Goal: Task Accomplishment & Management: Use online tool/utility

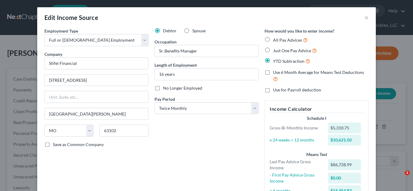
select select "0"
select select "26"
select select "1"
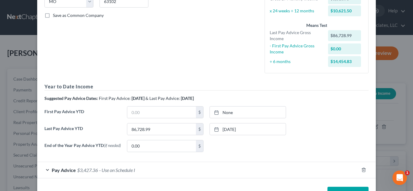
click at [344, 189] on button "Save & Close" at bounding box center [347, 193] width 41 height 13
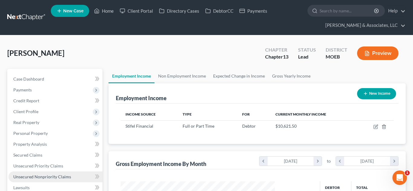
click at [46, 180] on link "Unsecured Nonpriority Claims" at bounding box center [55, 177] width 94 height 11
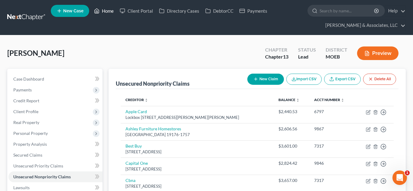
click at [106, 12] on link "Home" at bounding box center [104, 10] width 26 height 11
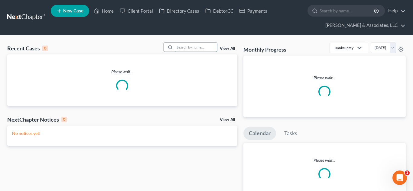
click at [190, 46] on input "search" at bounding box center [196, 47] width 42 height 9
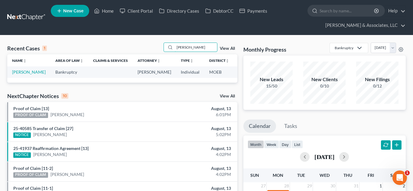
type input "[PERSON_NAME]"
click at [22, 73] on link "[PERSON_NAME]" at bounding box center [29, 71] width 34 height 5
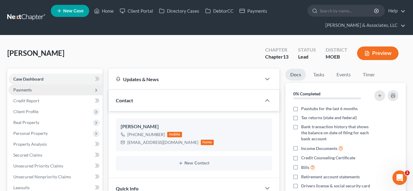
click at [24, 93] on span "Payments" at bounding box center [55, 90] width 94 height 11
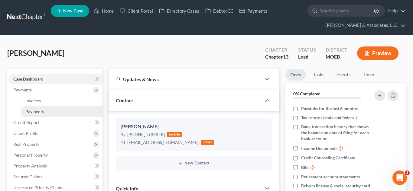
click at [31, 113] on span "Payments" at bounding box center [34, 111] width 18 height 5
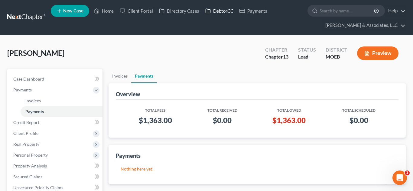
click at [224, 9] on link "DebtorCC" at bounding box center [219, 10] width 34 height 11
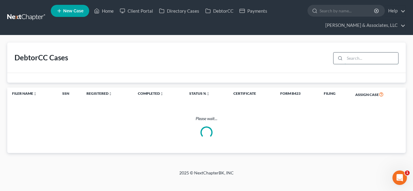
click at [355, 59] on input "search" at bounding box center [370, 58] width 53 height 11
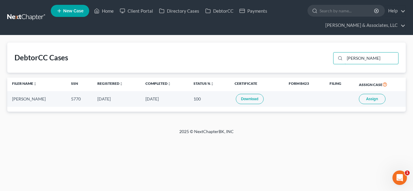
type input "[PERSON_NAME]"
click at [369, 101] on span "Assign" at bounding box center [372, 99] width 12 height 5
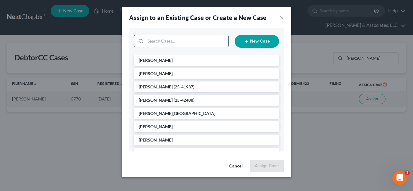
click at [182, 42] on input "search" at bounding box center [186, 40] width 83 height 11
click at [179, 60] on li "[PERSON_NAME]" at bounding box center [206, 60] width 145 height 11
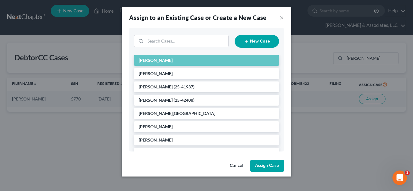
click at [271, 169] on button "Assign Case" at bounding box center [267, 166] width 34 height 12
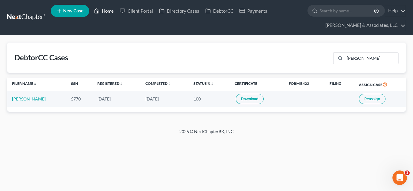
click at [111, 12] on link "Home" at bounding box center [104, 10] width 26 height 11
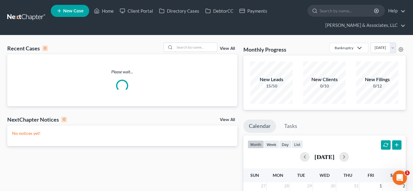
click at [202, 47] on input "search" at bounding box center [196, 47] width 42 height 9
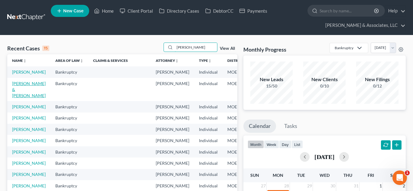
type input "[PERSON_NAME]"
click at [19, 89] on link "[PERSON_NAME] & [PERSON_NAME]" at bounding box center [29, 89] width 34 height 17
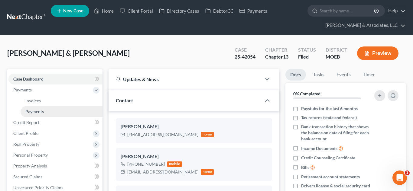
click at [32, 112] on span "Payments" at bounding box center [34, 111] width 18 height 5
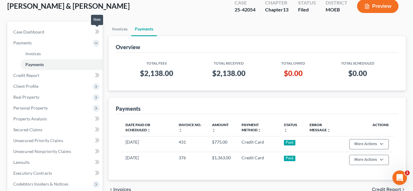
scroll to position [44, 0]
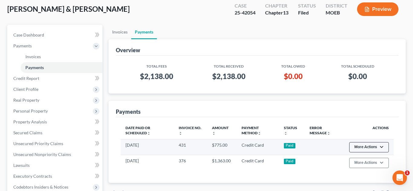
click at [366, 146] on button "More Actions" at bounding box center [369, 147] width 40 height 10
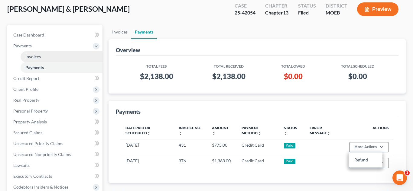
click at [46, 54] on link "Invoices" at bounding box center [62, 56] width 82 height 11
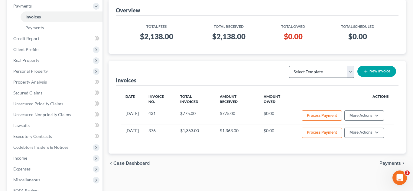
scroll to position [85, 0]
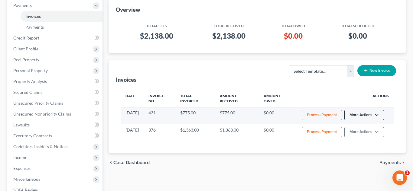
click at [360, 119] on button "More Actions" at bounding box center [364, 115] width 40 height 10
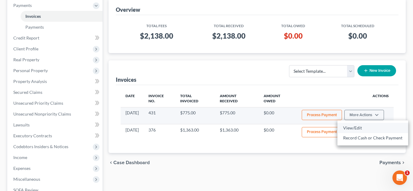
click at [356, 127] on link "View/Edit" at bounding box center [372, 128] width 71 height 10
select select "0"
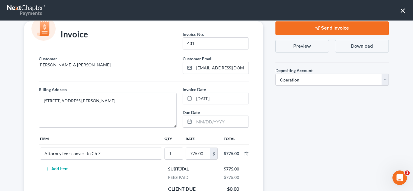
scroll to position [0, 0]
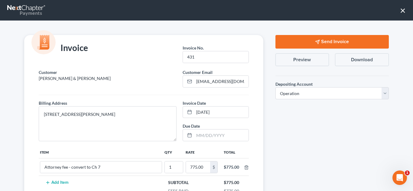
click at [400, 9] on button "×" at bounding box center [403, 10] width 6 height 10
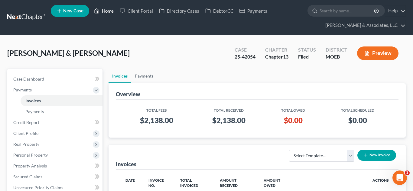
click at [109, 13] on link "Home" at bounding box center [104, 10] width 26 height 11
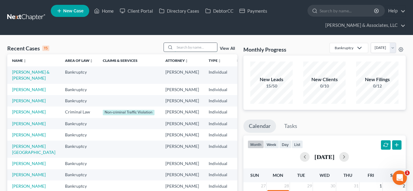
click at [182, 49] on input "search" at bounding box center [196, 47] width 42 height 9
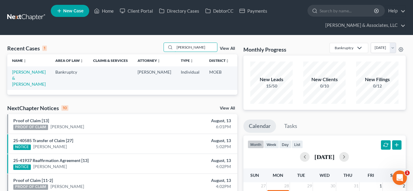
type input "[PERSON_NAME]"
click at [27, 75] on link "[PERSON_NAME] & [PERSON_NAME]" at bounding box center [29, 77] width 34 height 17
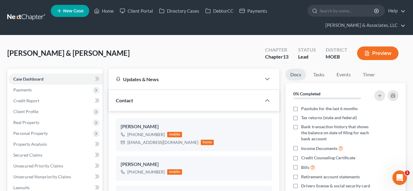
scroll to position [249, 0]
click at [25, 89] on span "Payments" at bounding box center [22, 89] width 18 height 5
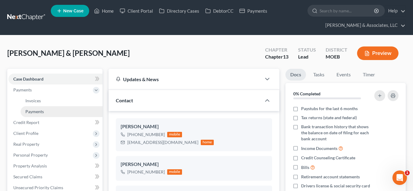
click at [34, 112] on span "Payments" at bounding box center [34, 111] width 18 height 5
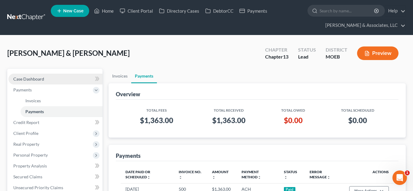
click at [46, 78] on link "Case Dashboard" at bounding box center [55, 79] width 94 height 11
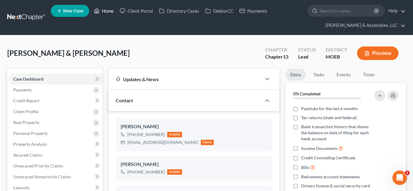
click at [110, 13] on link "Home" at bounding box center [104, 10] width 26 height 11
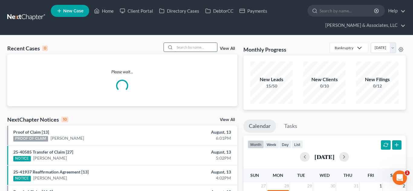
click at [192, 49] on input "search" at bounding box center [196, 47] width 42 height 9
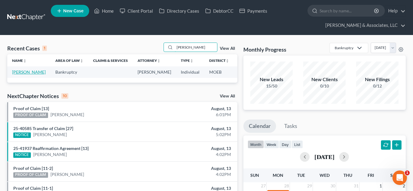
type input "[PERSON_NAME]"
click at [20, 73] on link "[PERSON_NAME]" at bounding box center [29, 71] width 34 height 5
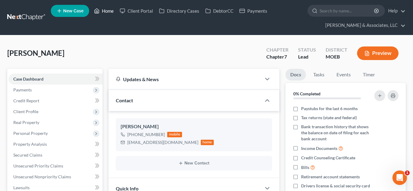
click at [101, 11] on link "Home" at bounding box center [104, 10] width 26 height 11
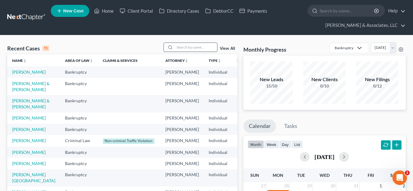
click at [182, 49] on input "search" at bounding box center [196, 47] width 42 height 9
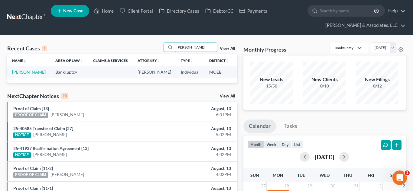
scroll to position [0, 28]
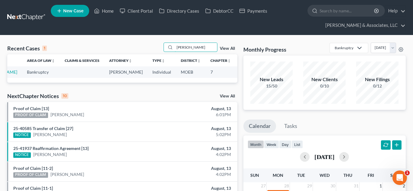
type input "[PERSON_NAME]"
click at [81, 66] on th "Claims & Services" at bounding box center [82, 60] width 44 height 12
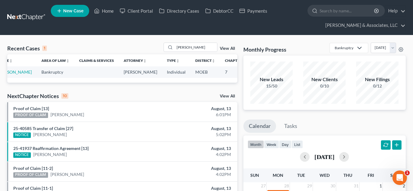
scroll to position [0, 0]
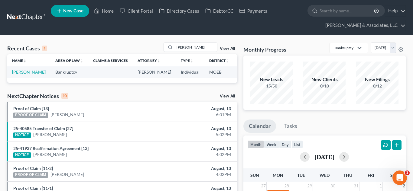
click at [17, 73] on link "[PERSON_NAME]" at bounding box center [29, 71] width 34 height 5
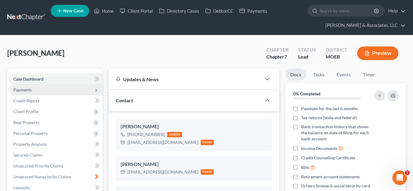
click at [51, 86] on span "Payments" at bounding box center [55, 90] width 94 height 11
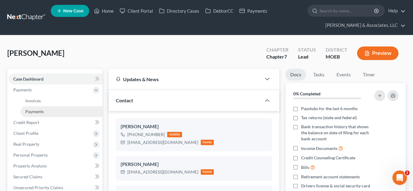
click at [60, 113] on link "Payments" at bounding box center [62, 111] width 82 height 11
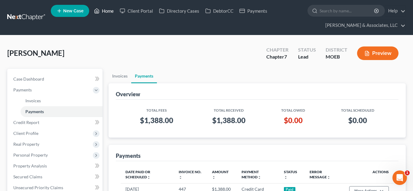
click at [107, 11] on link "Home" at bounding box center [104, 10] width 26 height 11
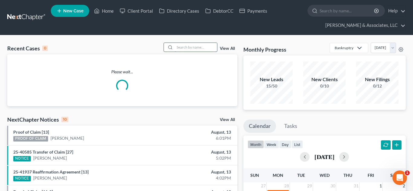
click at [182, 46] on input "search" at bounding box center [196, 47] width 42 height 9
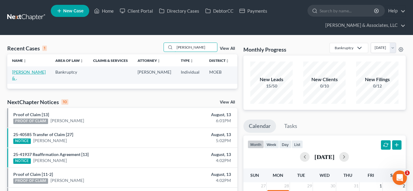
type input "[PERSON_NAME]"
click at [22, 76] on link "[PERSON_NAME] & ," at bounding box center [29, 74] width 34 height 11
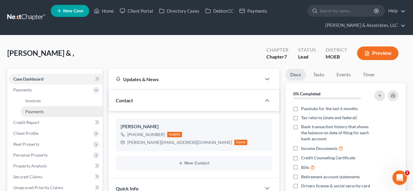
click at [69, 111] on link "Payments" at bounding box center [62, 111] width 82 height 11
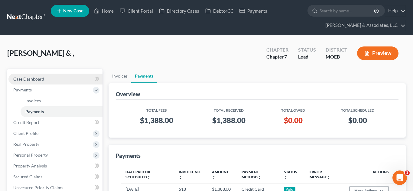
click at [30, 78] on span "Case Dashboard" at bounding box center [28, 78] width 31 height 5
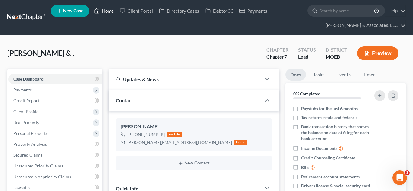
click at [104, 11] on link "Home" at bounding box center [104, 10] width 26 height 11
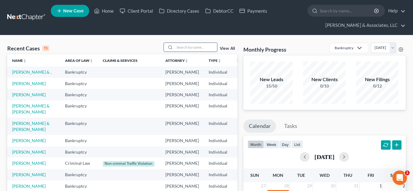
click at [184, 47] on input "search" at bounding box center [196, 47] width 42 height 9
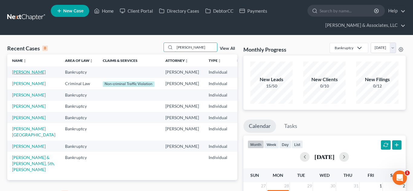
type input "[PERSON_NAME]"
click at [18, 73] on link "[PERSON_NAME]" at bounding box center [29, 71] width 34 height 5
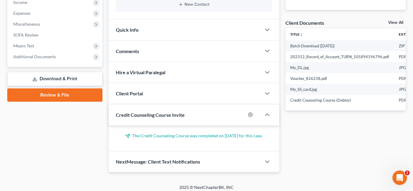
scroll to position [218, 0]
click at [128, 53] on span "Comments" at bounding box center [127, 51] width 23 height 6
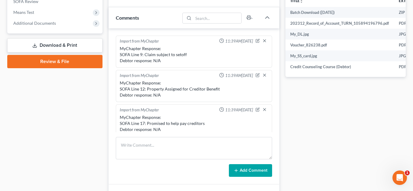
scroll to position [0, 0]
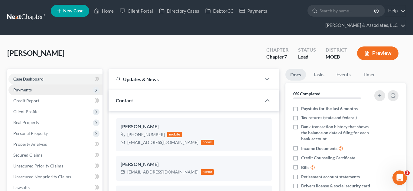
click at [50, 91] on span "Payments" at bounding box center [55, 90] width 94 height 11
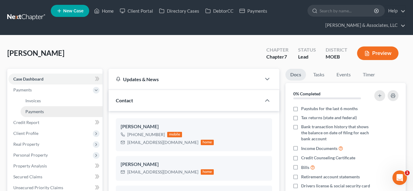
click at [44, 112] on link "Payments" at bounding box center [62, 111] width 82 height 11
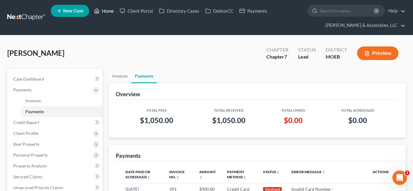
click at [110, 12] on link "Home" at bounding box center [104, 10] width 26 height 11
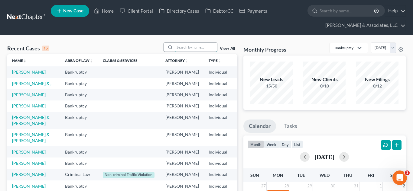
click at [184, 49] on input "search" at bounding box center [196, 47] width 42 height 9
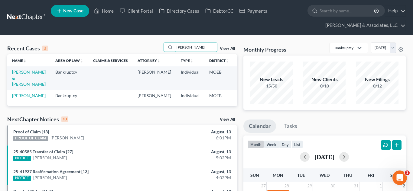
type input "[PERSON_NAME]"
click at [20, 73] on link "[PERSON_NAME] & [PERSON_NAME]" at bounding box center [29, 77] width 34 height 17
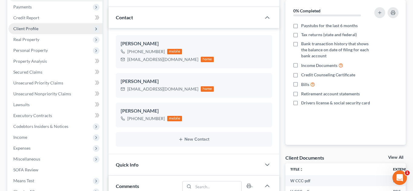
scroll to position [80, 0]
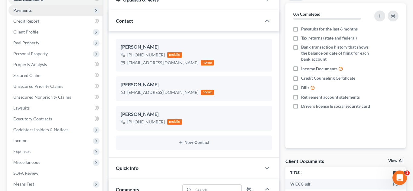
click at [25, 12] on span "Payments" at bounding box center [22, 10] width 18 height 5
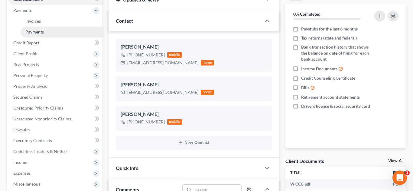
click at [34, 29] on span "Payments" at bounding box center [34, 31] width 18 height 5
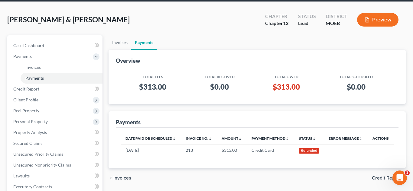
scroll to position [34, 0]
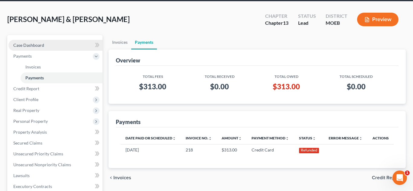
click at [41, 46] on span "Case Dashboard" at bounding box center [28, 45] width 31 height 5
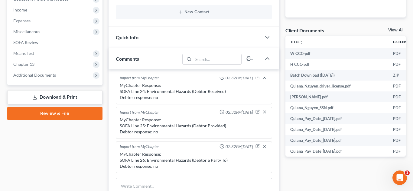
scroll to position [218, 0]
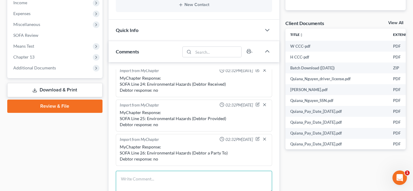
click at [143, 172] on textarea at bounding box center [194, 182] width 156 height 22
click at [144, 176] on textarea at bounding box center [194, 182] width 156 height 22
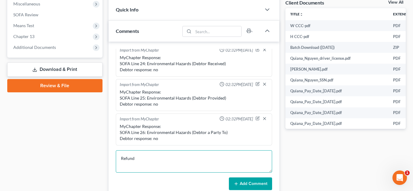
scroll to position [239, 0]
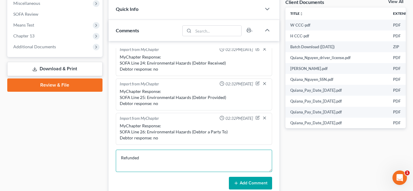
type textarea "Refunded"
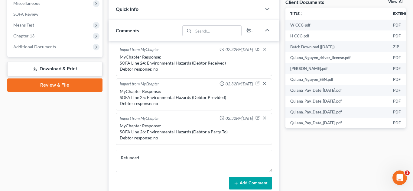
click at [244, 184] on button "Add Comment" at bounding box center [250, 183] width 43 height 13
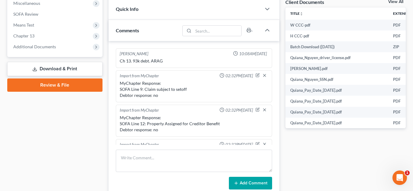
scroll to position [0, 0]
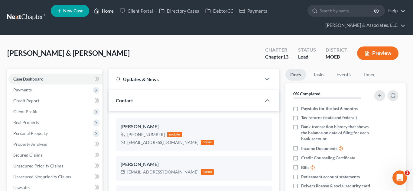
click at [108, 13] on link "Home" at bounding box center [104, 10] width 26 height 11
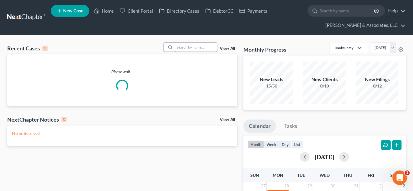
click at [182, 45] on input "search" at bounding box center [196, 47] width 42 height 9
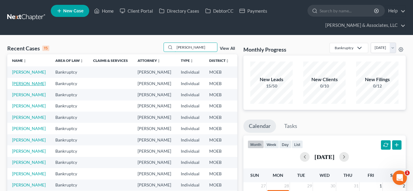
type input "[PERSON_NAME]"
click at [19, 86] on link "[PERSON_NAME]" at bounding box center [29, 83] width 34 height 5
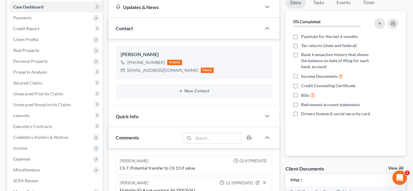
scroll to position [54, 0]
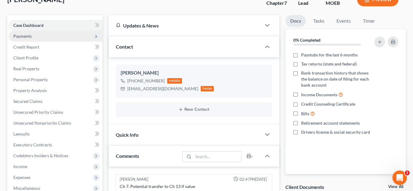
click at [26, 36] on span "Payments" at bounding box center [22, 36] width 18 height 5
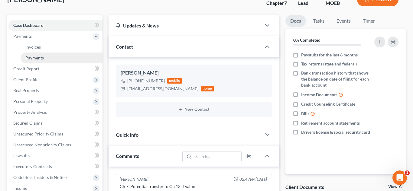
click at [32, 58] on span "Payments" at bounding box center [34, 57] width 18 height 5
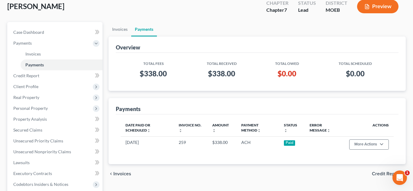
scroll to position [48, 0]
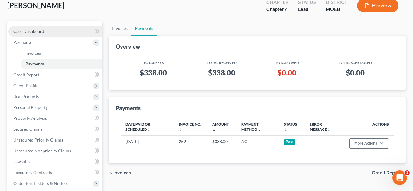
click at [62, 30] on link "Case Dashboard" at bounding box center [55, 31] width 94 height 11
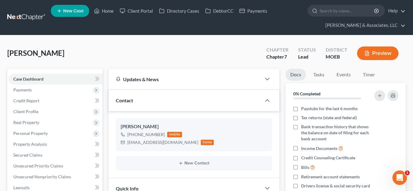
scroll to position [174, 0]
click at [106, 13] on link "Home" at bounding box center [104, 10] width 26 height 11
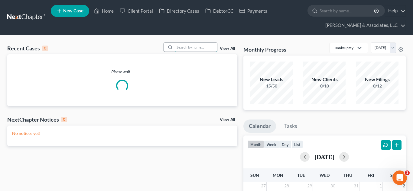
click at [186, 46] on input "search" at bounding box center [196, 47] width 42 height 9
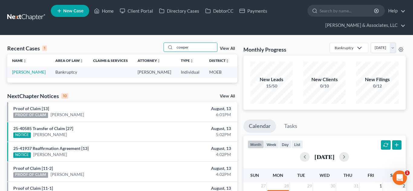
type input "cowper"
click at [14, 75] on link "[PERSON_NAME]" at bounding box center [29, 71] width 34 height 5
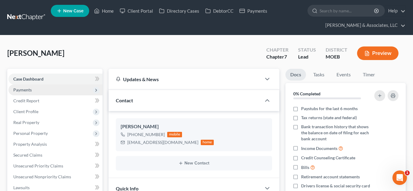
click at [43, 91] on span "Payments" at bounding box center [55, 90] width 94 height 11
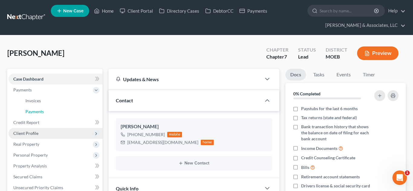
click at [42, 108] on link "Payments" at bounding box center [62, 111] width 82 height 11
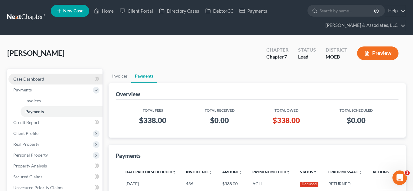
click at [50, 78] on link "Case Dashboard" at bounding box center [55, 79] width 94 height 11
